Goal: Task Accomplishment & Management: Complete application form

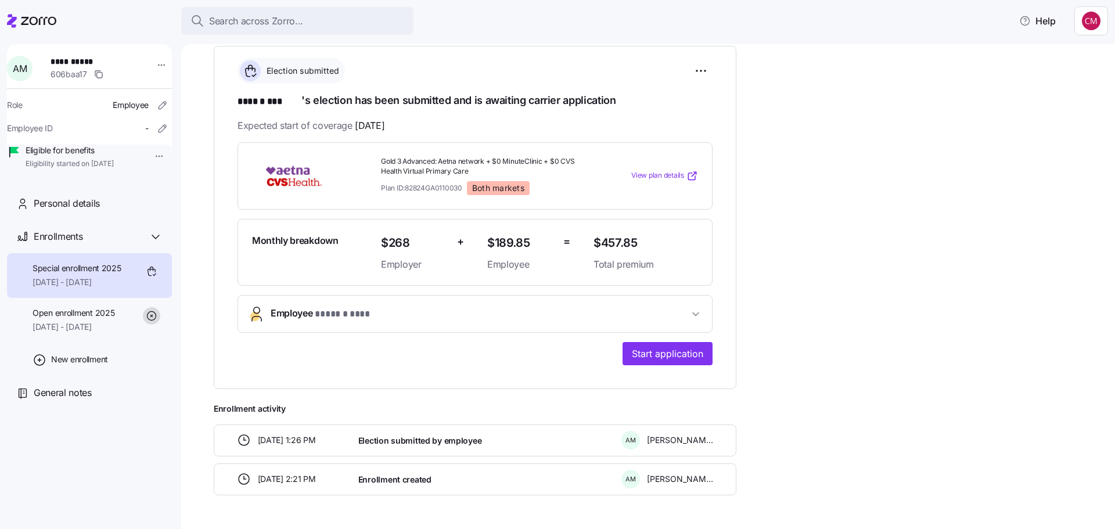
scroll to position [207, 0]
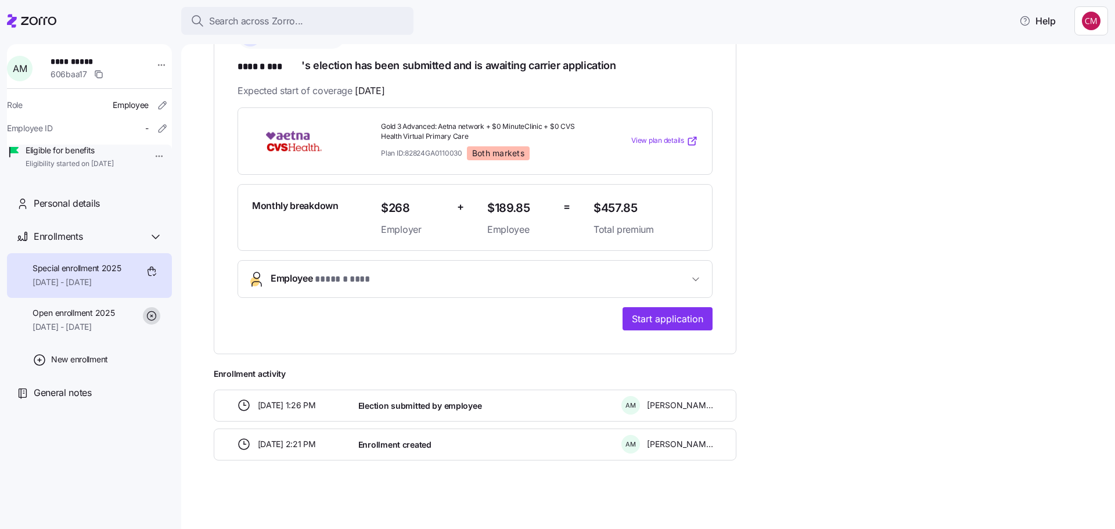
click at [319, 283] on span "* ****** *** *" at bounding box center [349, 279] width 69 height 15
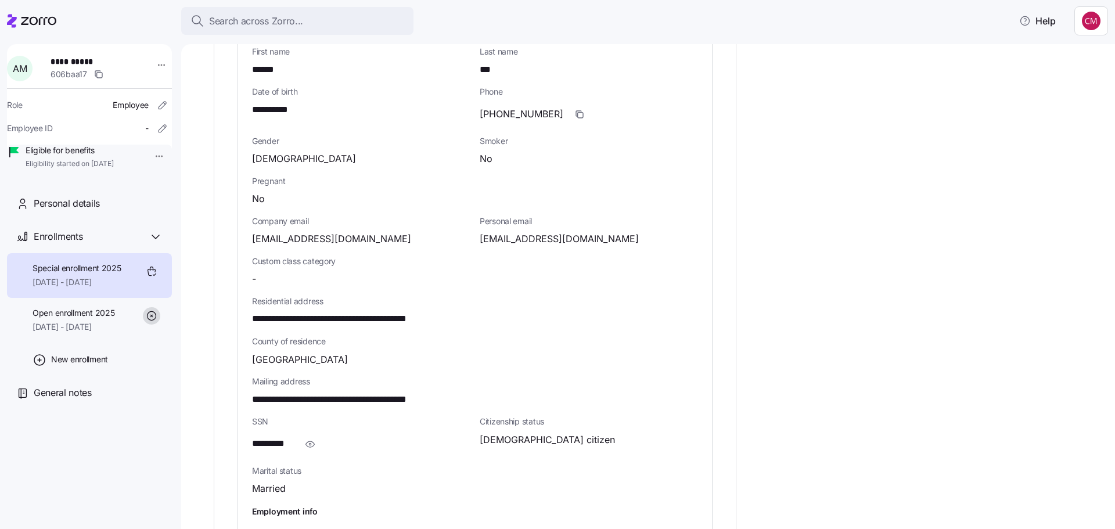
scroll to position [566, 0]
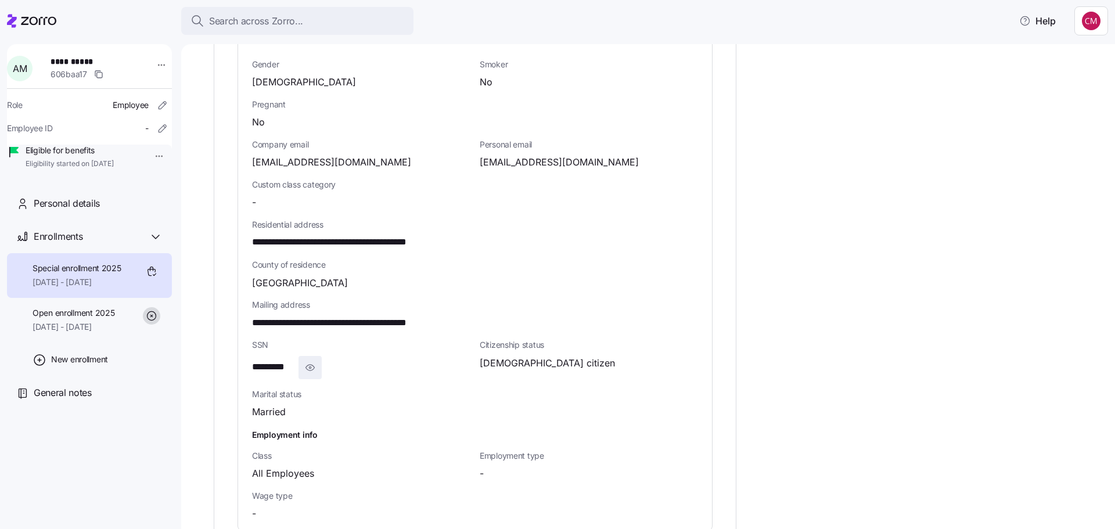
click at [308, 359] on span "button" at bounding box center [310, 367] width 22 height 22
drag, startPoint x: 251, startPoint y: 240, endPoint x: 332, endPoint y: 242, distance: 80.2
click at [332, 242] on div "**********" at bounding box center [475, 234] width 474 height 592
copy span "**********"
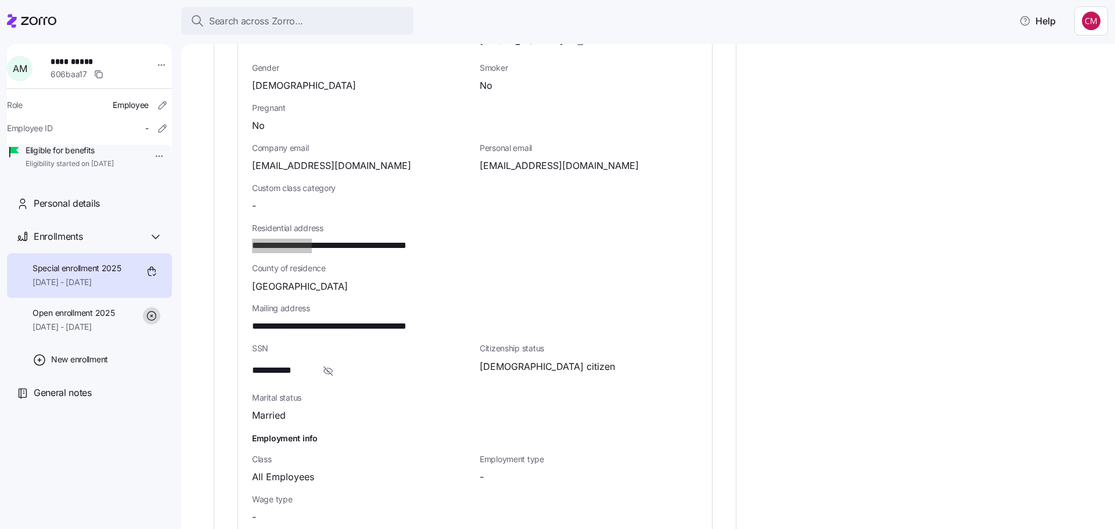
scroll to position [508, 0]
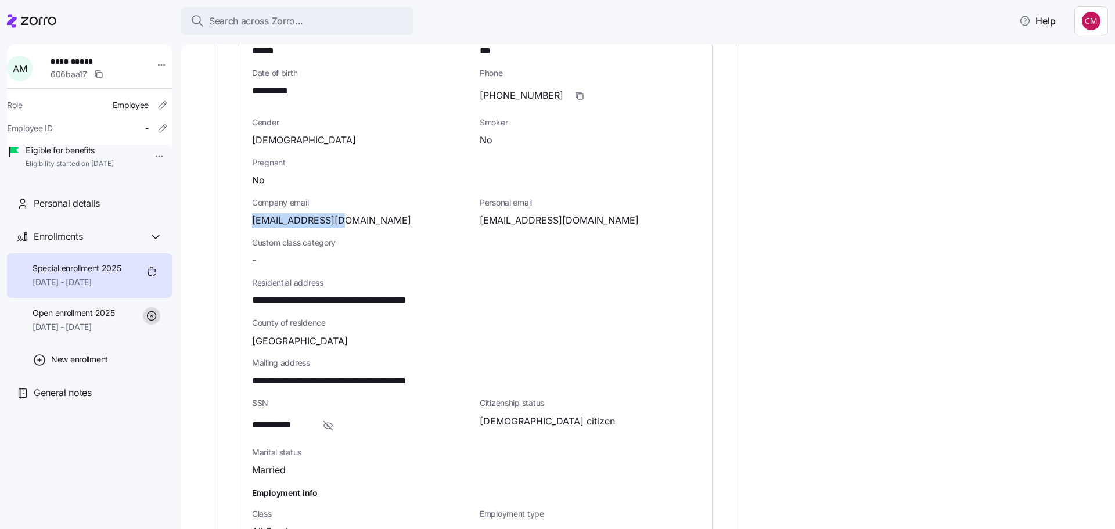
drag, startPoint x: 352, startPoint y: 213, endPoint x: 227, endPoint y: 212, distance: 124.8
click at [227, 212] on div "**********" at bounding box center [475, 177] width 523 height 935
copy span "[EMAIL_ADDRESS][DOMAIN_NAME]"
click at [846, 302] on div "**********" at bounding box center [656, 212] width 885 height 1077
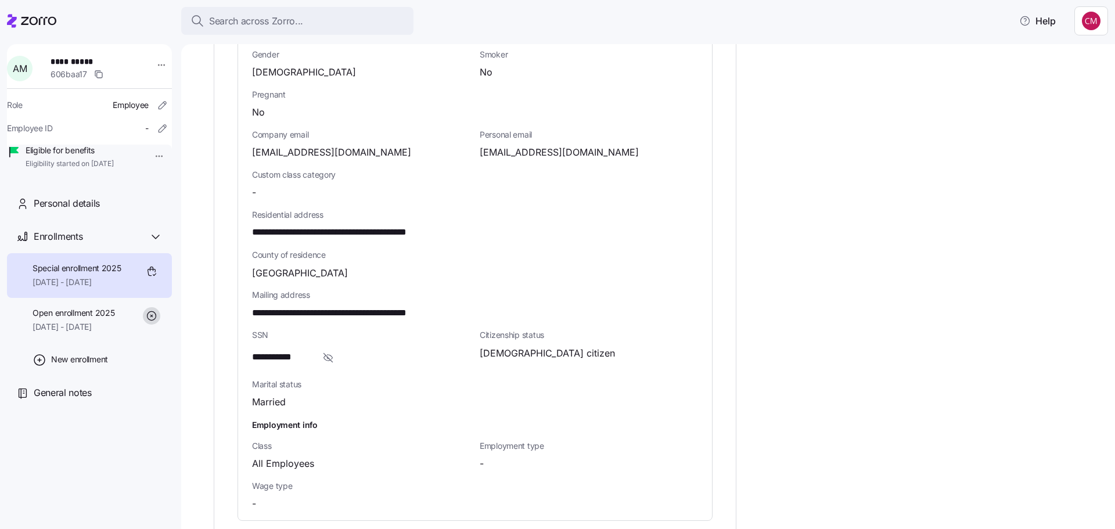
scroll to position [798, 0]
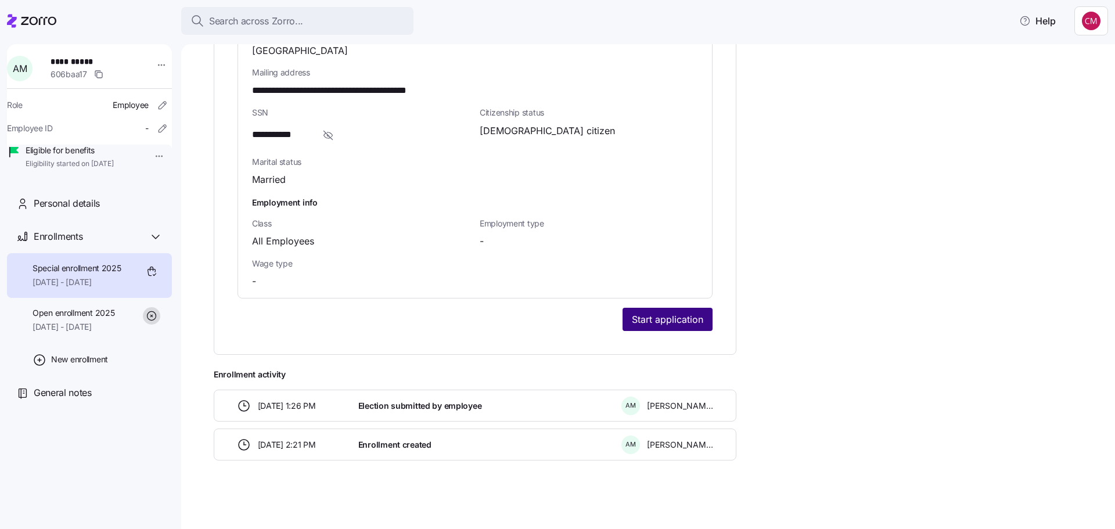
click at [664, 319] on span "Start application" at bounding box center [667, 319] width 71 height 14
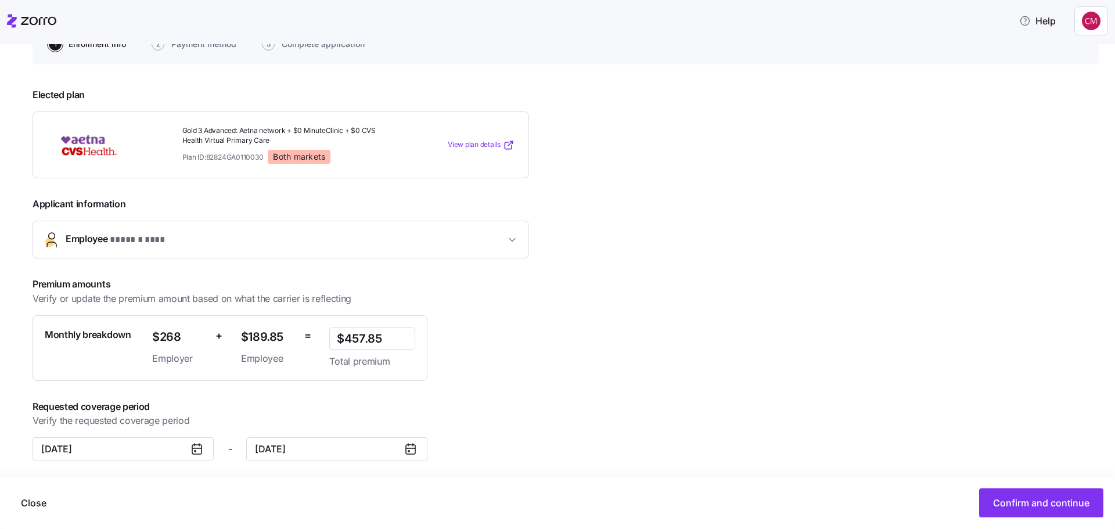
scroll to position [133, 0]
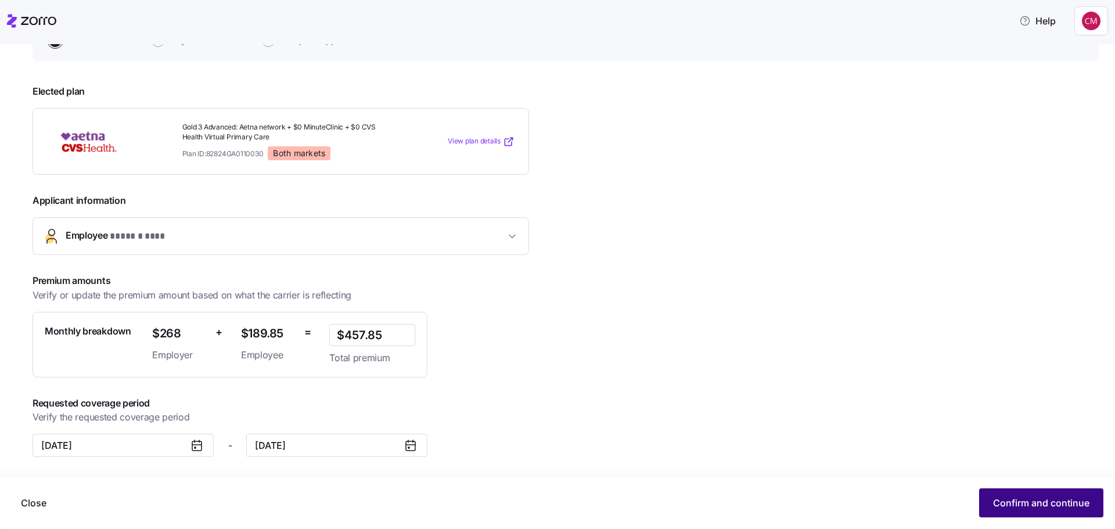
click at [1028, 495] on button "Confirm and continue" at bounding box center [1041, 502] width 124 height 29
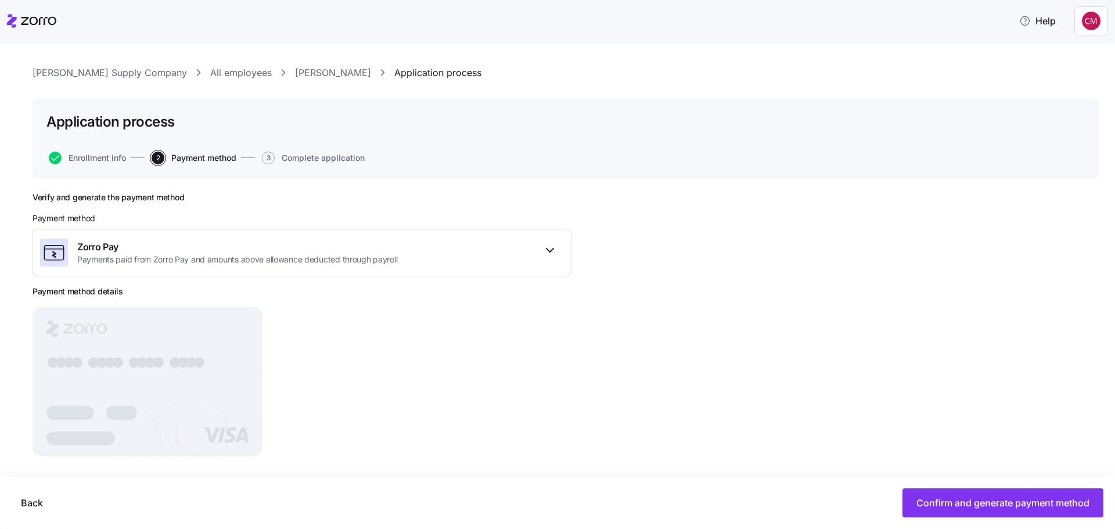
scroll to position [24, 0]
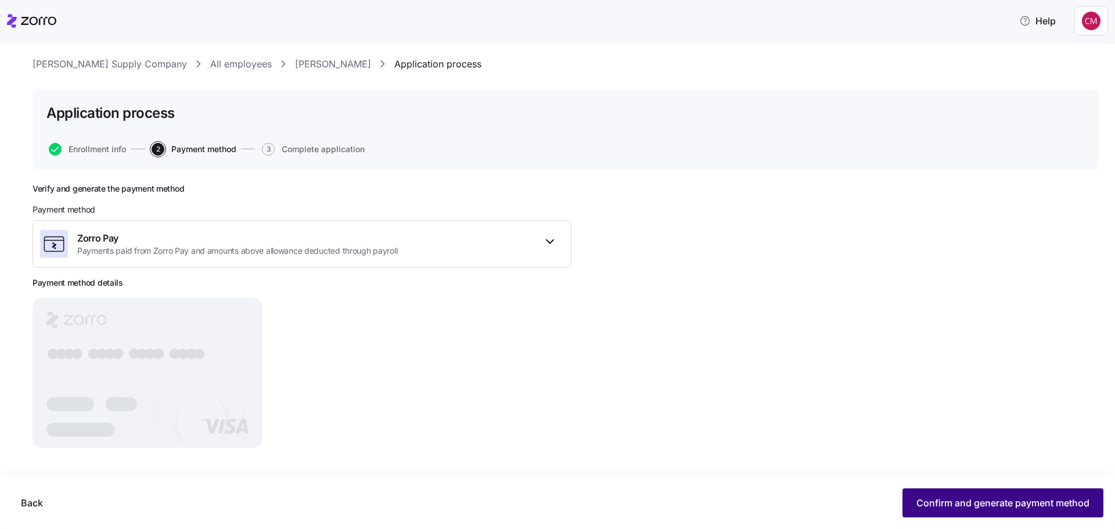
click at [1002, 498] on span "Confirm and generate payment method" at bounding box center [1002, 503] width 173 height 14
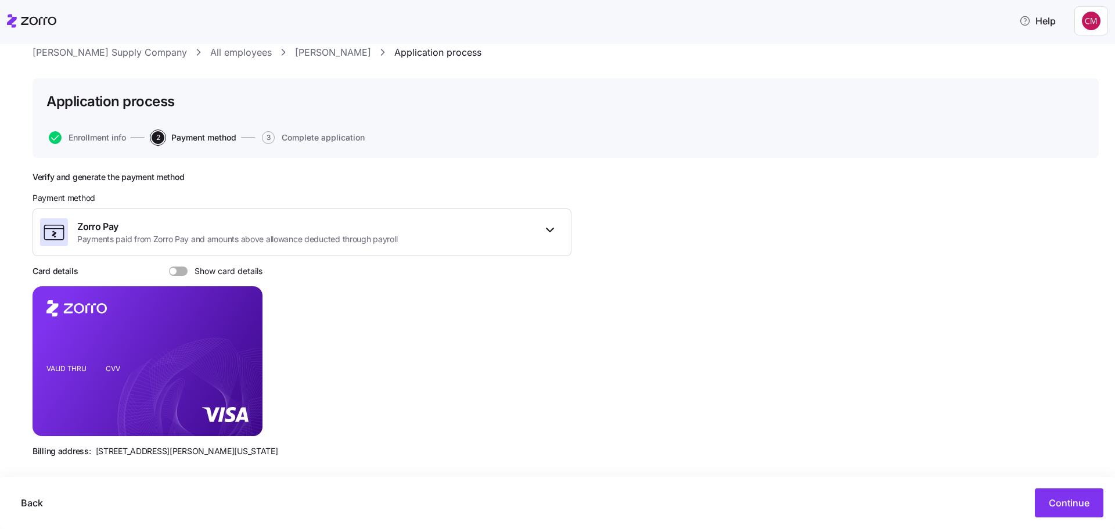
scroll to position [45, 0]
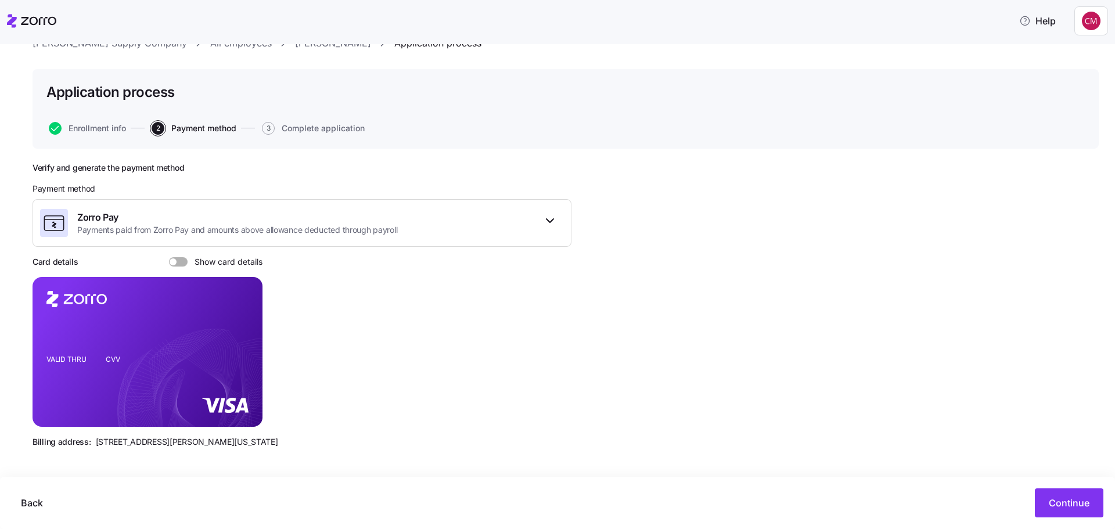
click at [180, 256] on div "Card details Show card details" at bounding box center [148, 262] width 230 height 12
click at [179, 264] on span at bounding box center [183, 261] width 12 height 9
click at [169, 257] on input "Show card details" at bounding box center [169, 257] width 0 height 0
click at [241, 330] on icon "copy-to-clipboard" at bounding box center [241, 331] width 10 height 10
click at [1063, 507] on span "Continue" at bounding box center [1069, 503] width 41 height 14
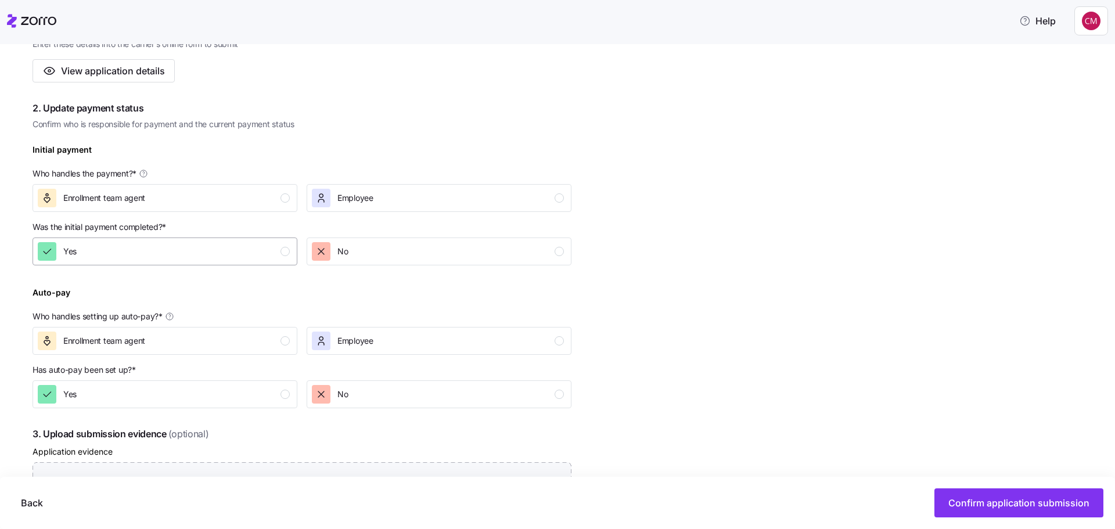
scroll to position [290, 0]
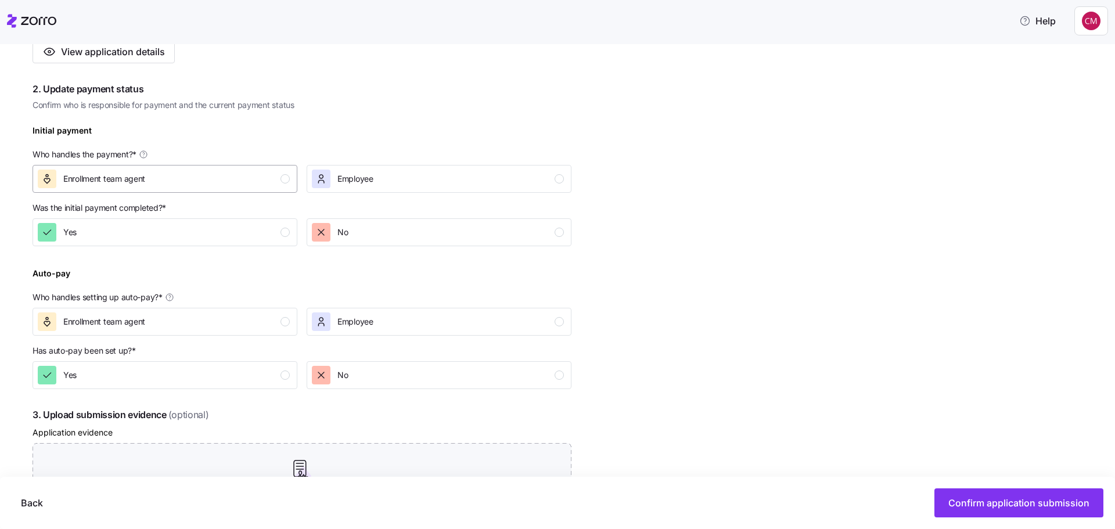
click at [239, 176] on div "Enrollment team agent" at bounding box center [164, 179] width 252 height 19
click at [246, 228] on div "Yes" at bounding box center [164, 232] width 252 height 19
click at [283, 316] on div "Enrollment team agent" at bounding box center [164, 321] width 252 height 19
click at [289, 378] on div "Yes" at bounding box center [164, 375] width 252 height 19
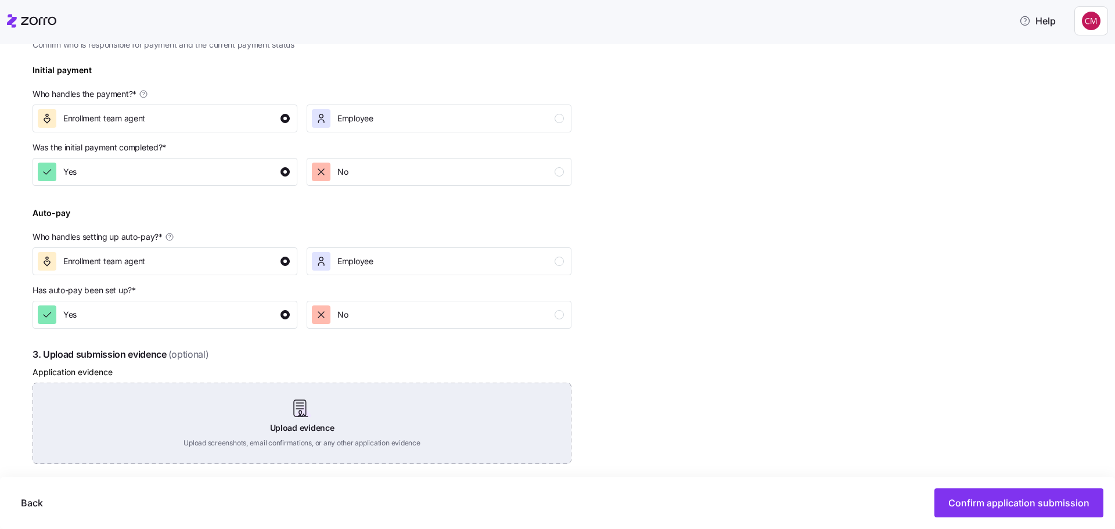
scroll to position [464, 0]
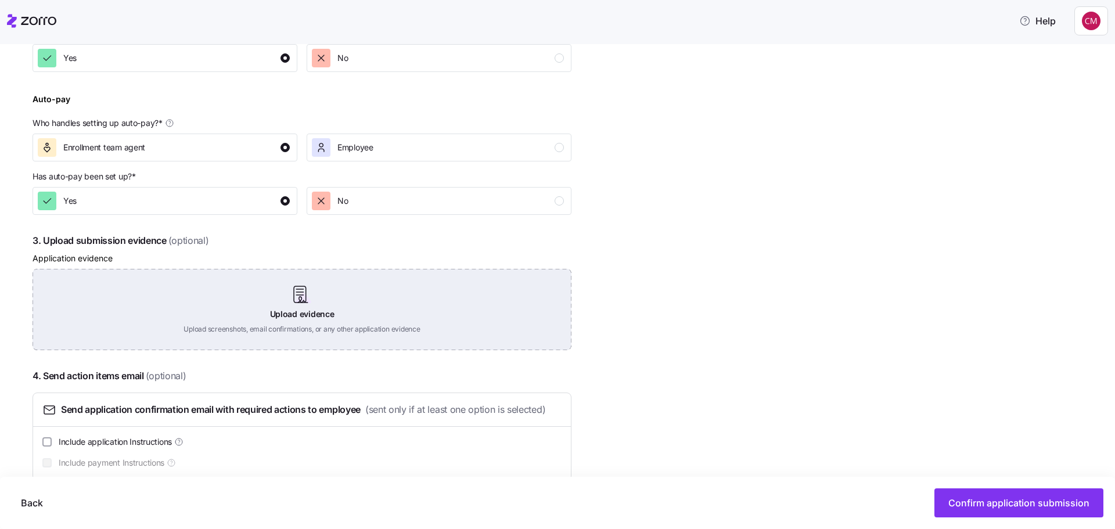
click at [287, 307] on div "Upload evidence Upload screenshots, email confirmations, or any other applicati…" at bounding box center [302, 309] width 539 height 81
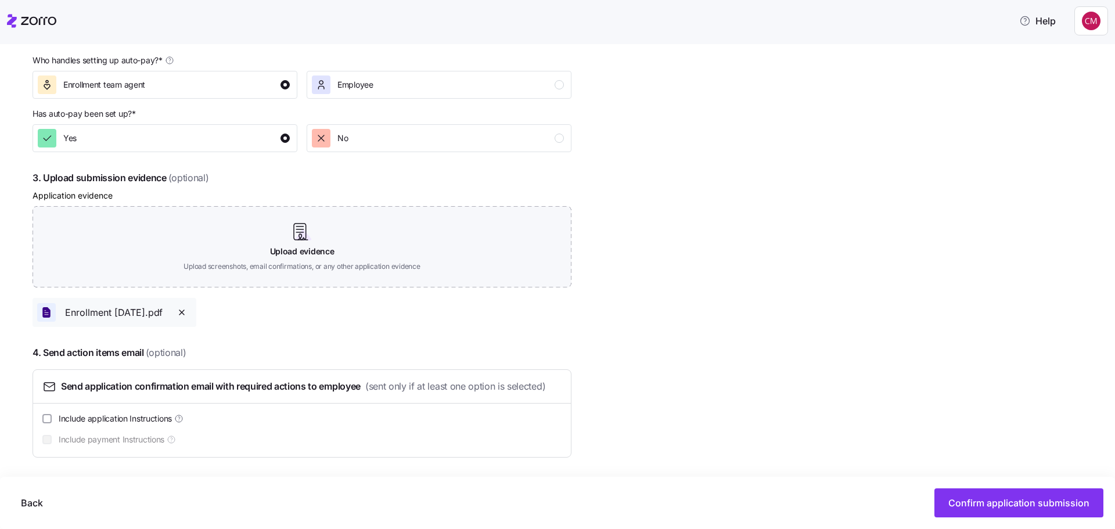
scroll to position [528, 0]
click at [973, 495] on button "Confirm application submission" at bounding box center [1018, 502] width 169 height 29
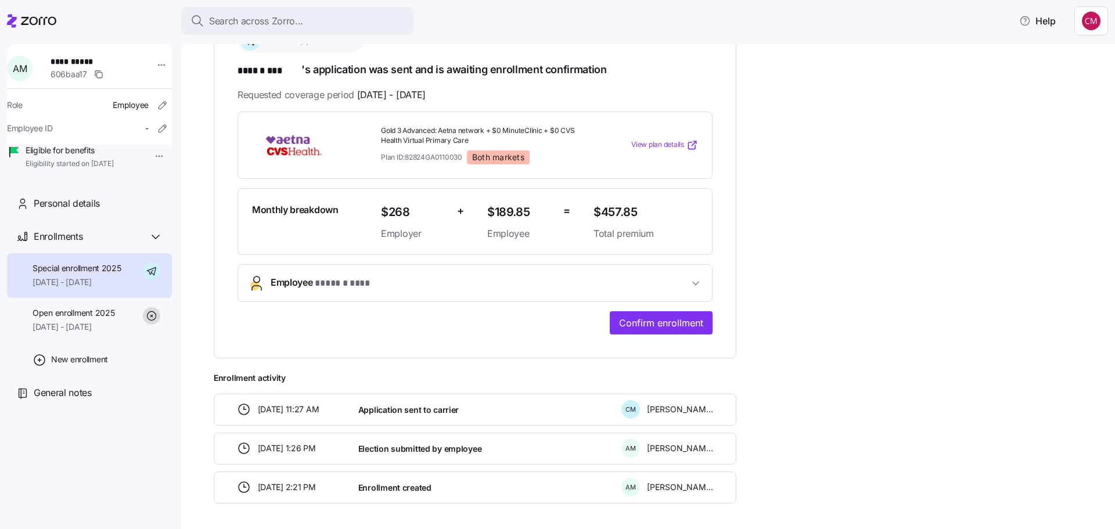
scroll to position [246, 0]
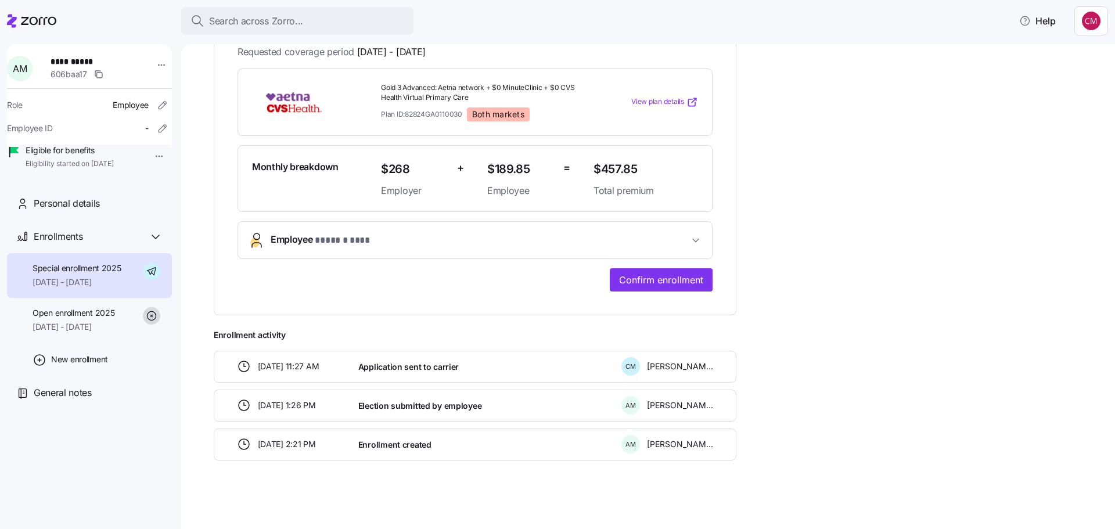
click at [414, 230] on button "Employee * ****** *** *" at bounding box center [475, 240] width 474 height 37
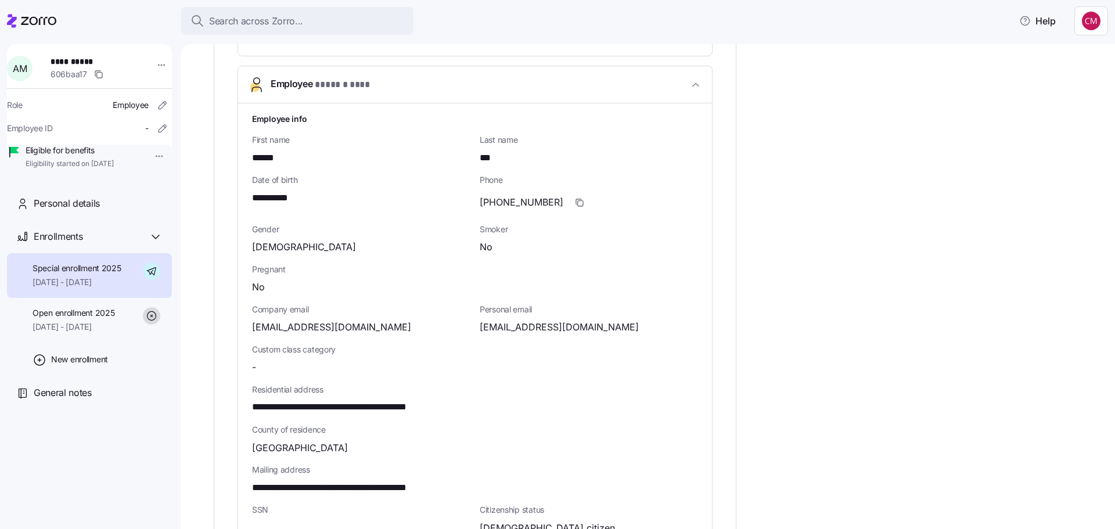
scroll to position [420, 0]
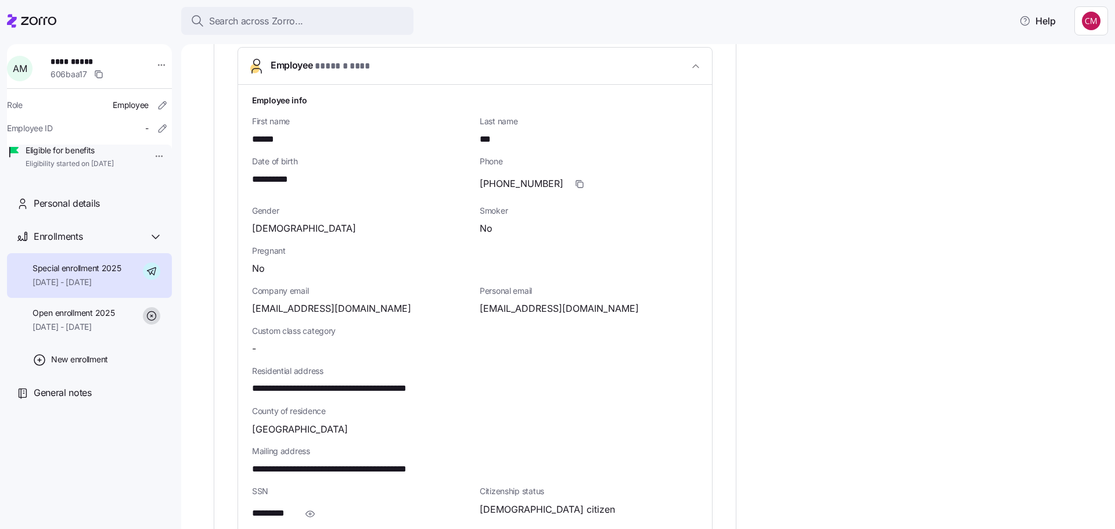
click at [530, 307] on span "[EMAIL_ADDRESS][DOMAIN_NAME]" at bounding box center [559, 308] width 159 height 15
copy span "gmail"
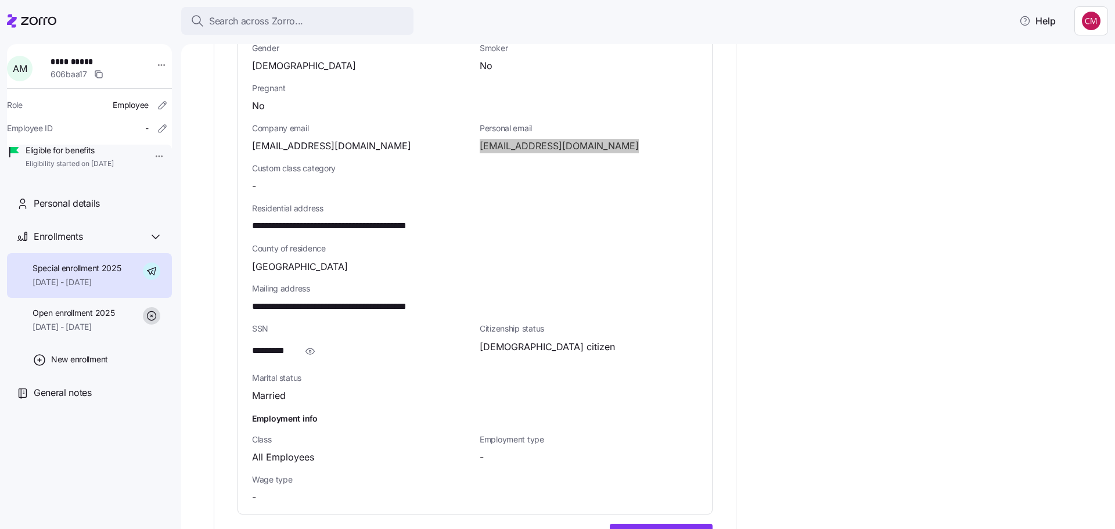
scroll to position [837, 0]
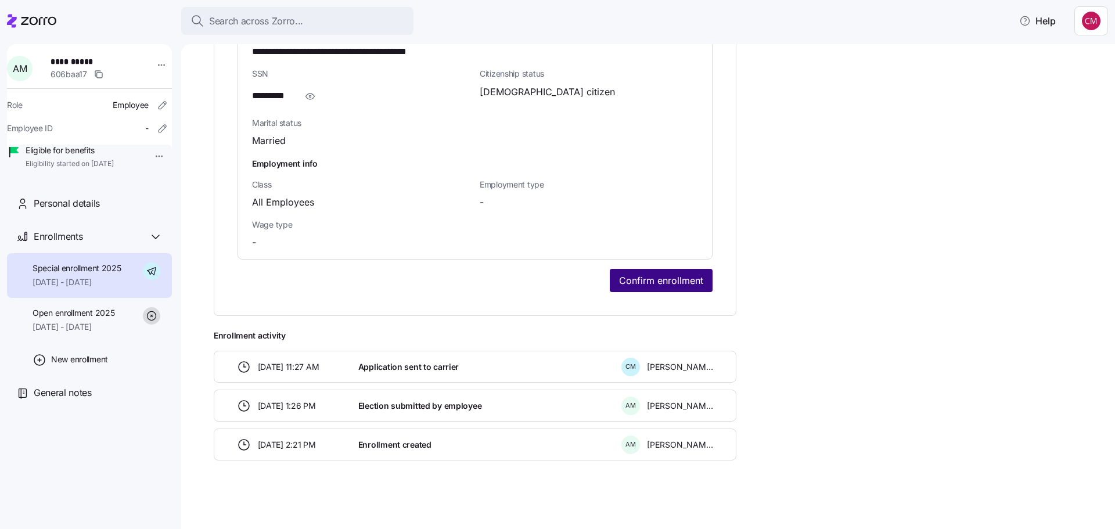
click at [651, 276] on span "Confirm enrollment" at bounding box center [661, 280] width 84 height 14
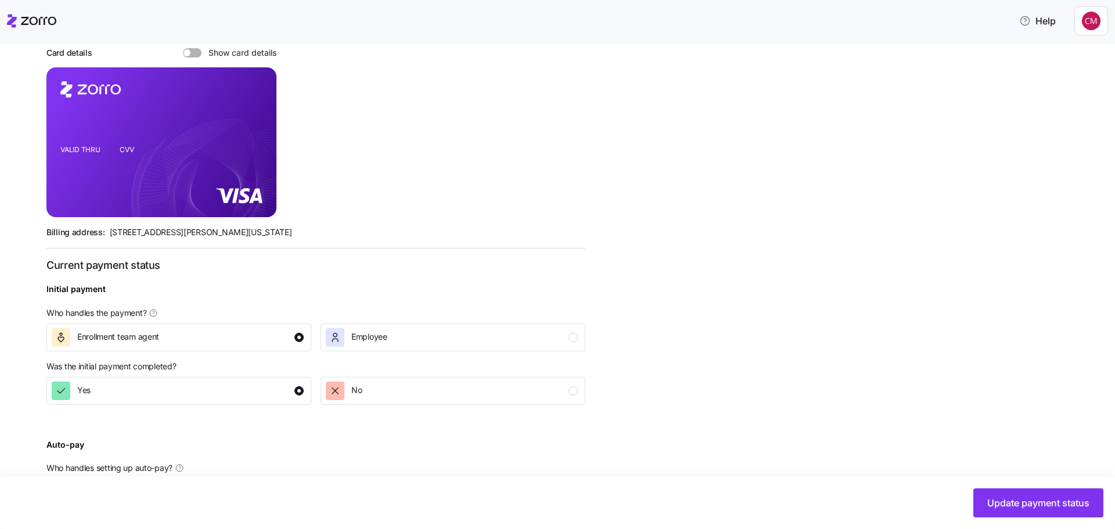
scroll to position [332, 0]
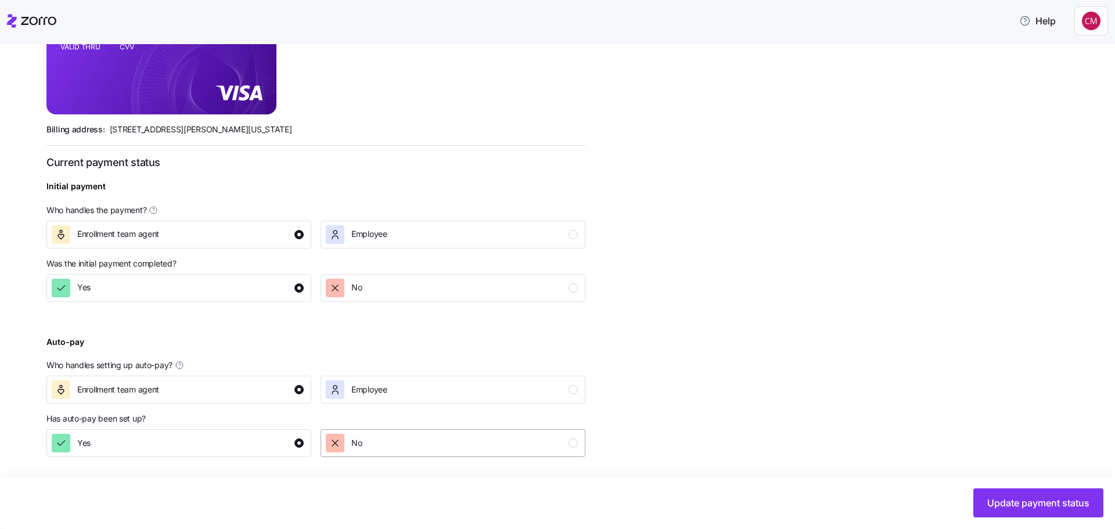
click at [420, 442] on div "No" at bounding box center [452, 443] width 252 height 19
drag, startPoint x: 446, startPoint y: 389, endPoint x: 518, endPoint y: 409, distance: 75.2
click at [447, 388] on div "Employee" at bounding box center [452, 389] width 252 height 19
click at [1022, 506] on span "Update payment status" at bounding box center [1038, 503] width 102 height 14
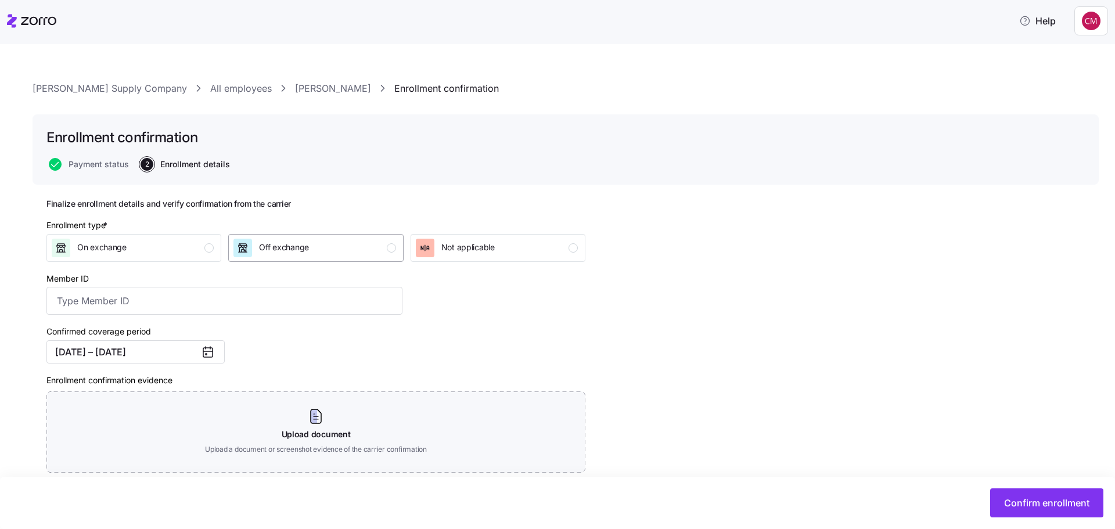
click at [291, 248] on span "Off exchange" at bounding box center [284, 248] width 50 height 12
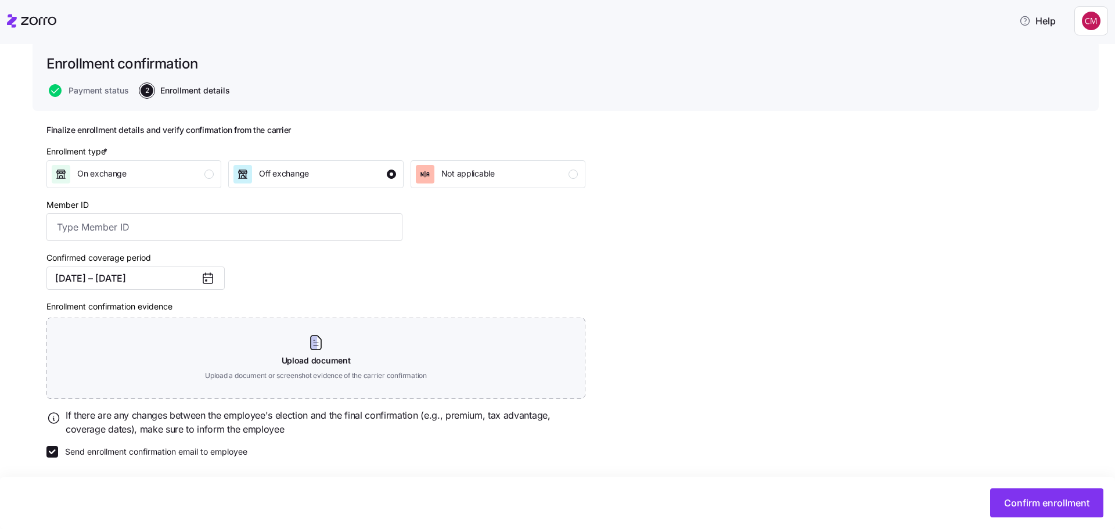
scroll to position [74, 0]
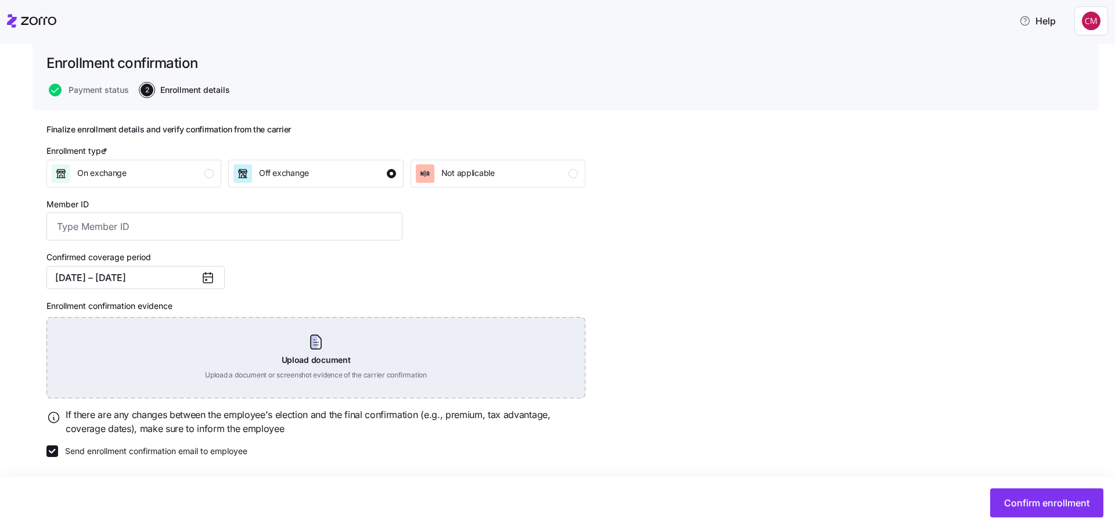
click at [394, 351] on div "Upload document Upload a document or screenshot evidence of the carrier confirm…" at bounding box center [315, 357] width 539 height 81
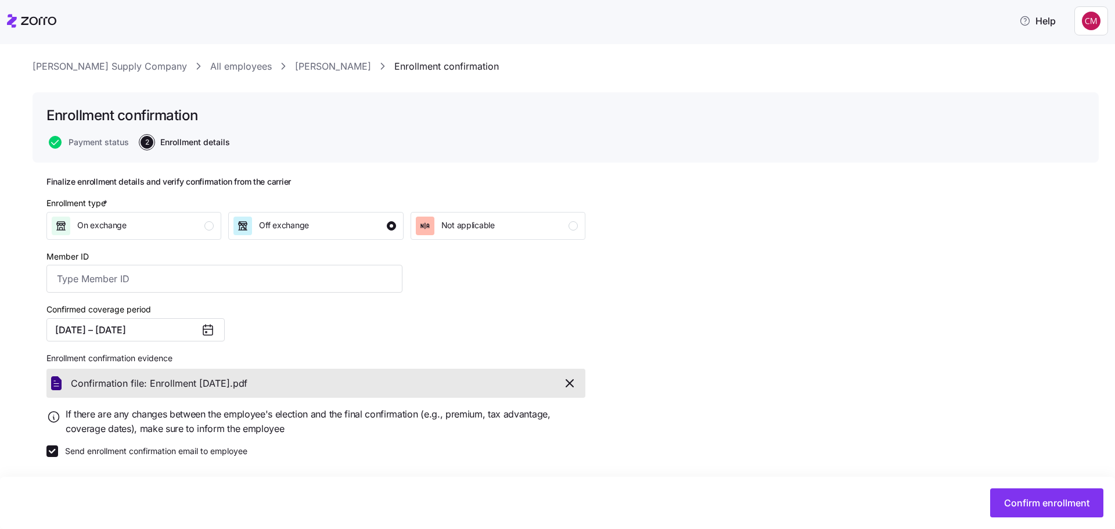
scroll to position [22, 0]
click at [1035, 502] on span "Confirm enrollment" at bounding box center [1046, 503] width 85 height 14
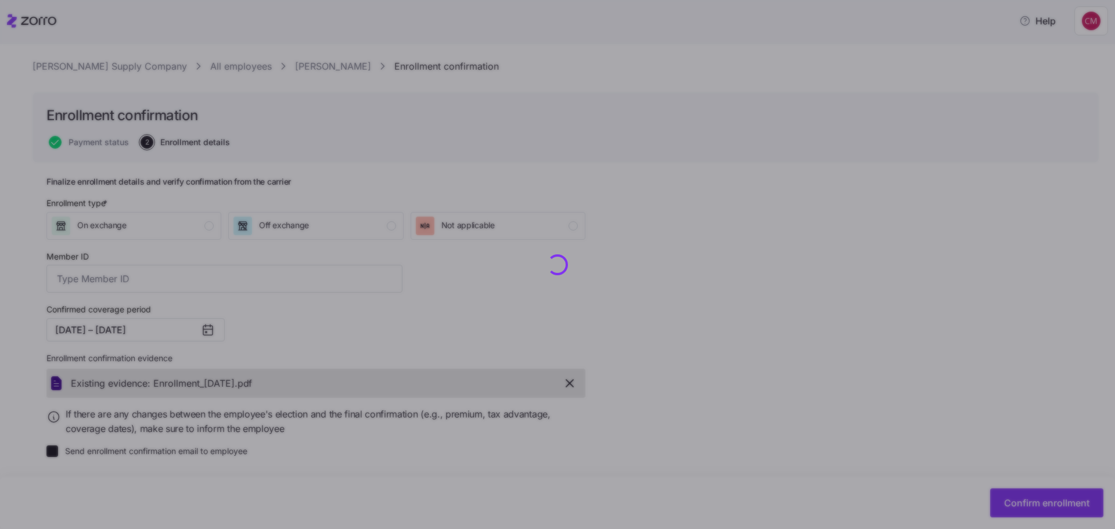
checkbox input "false"
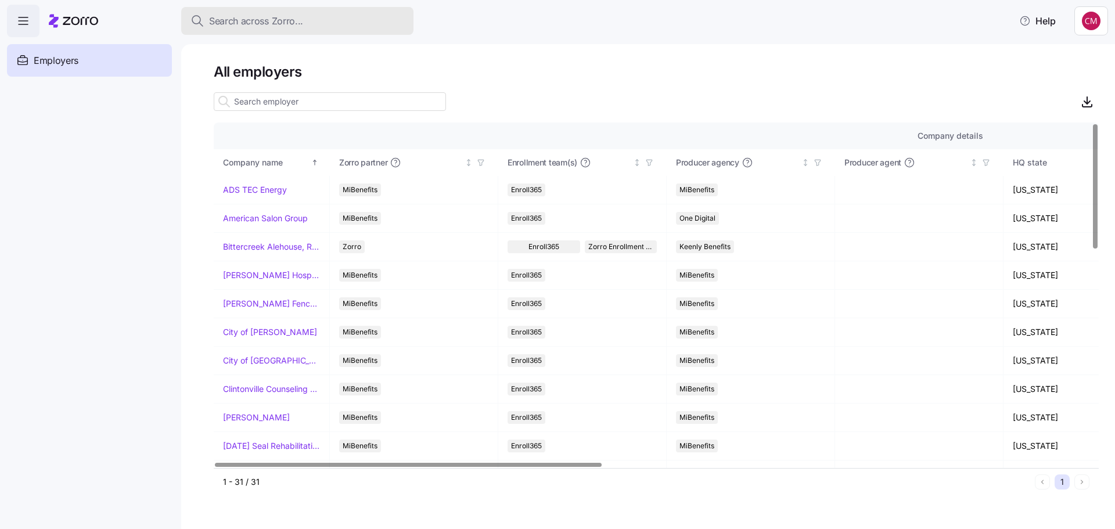
click at [234, 16] on span "Search across Zorro..." at bounding box center [256, 21] width 94 height 15
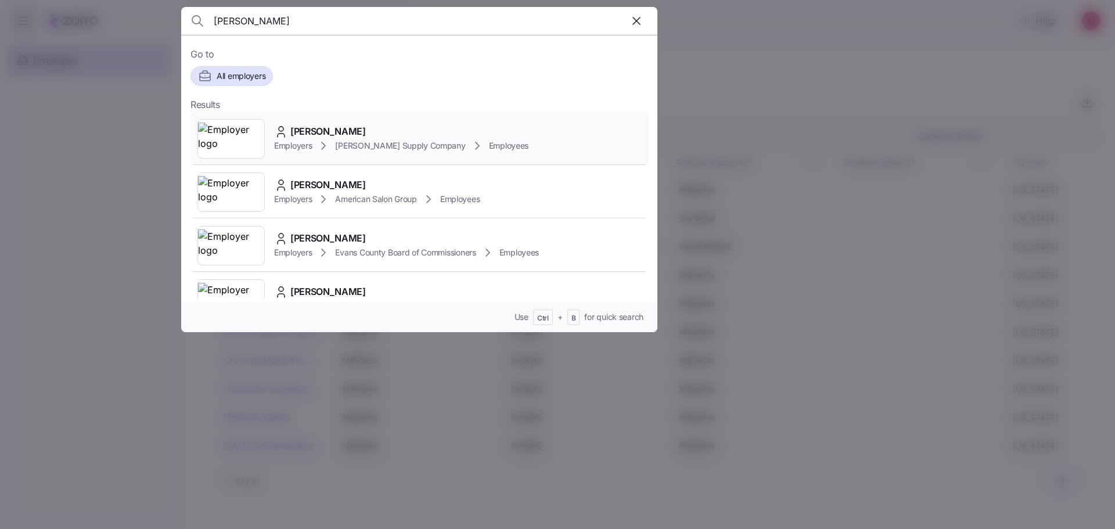
type input "[PERSON_NAME]"
click at [228, 142] on img at bounding box center [231, 139] width 66 height 33
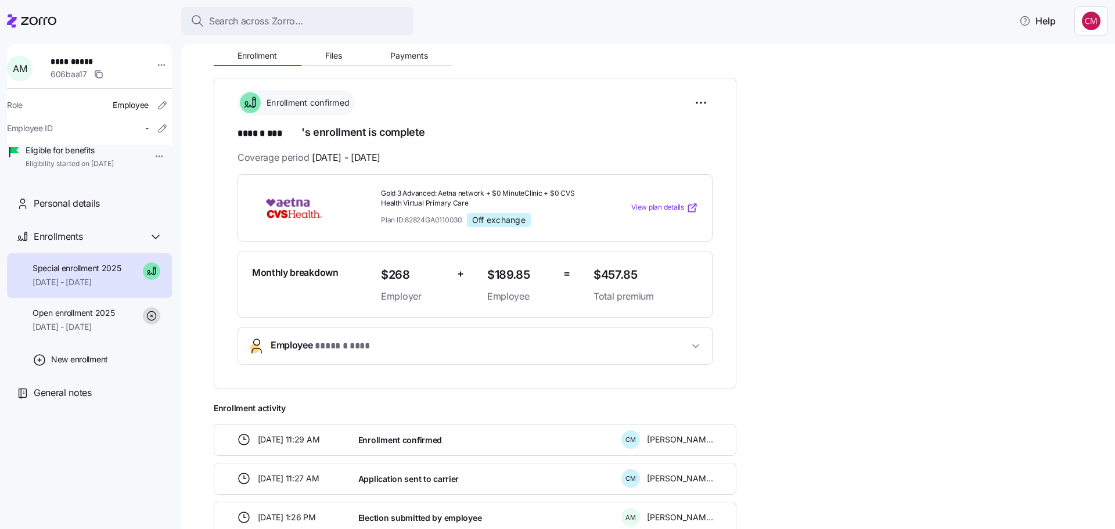
scroll to position [136, 0]
